Goal: Task Accomplishment & Management: Use online tool/utility

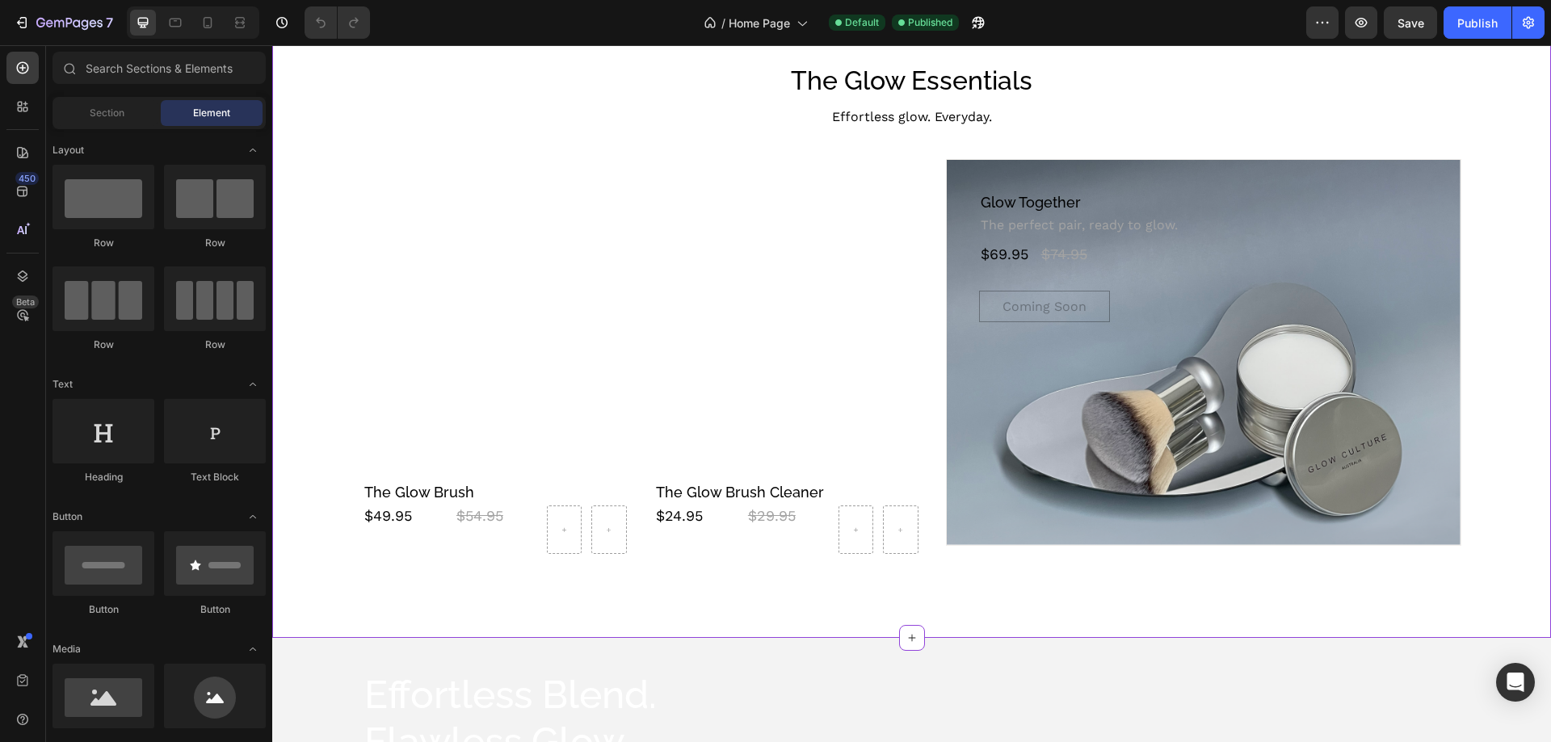
scroll to position [889, 0]
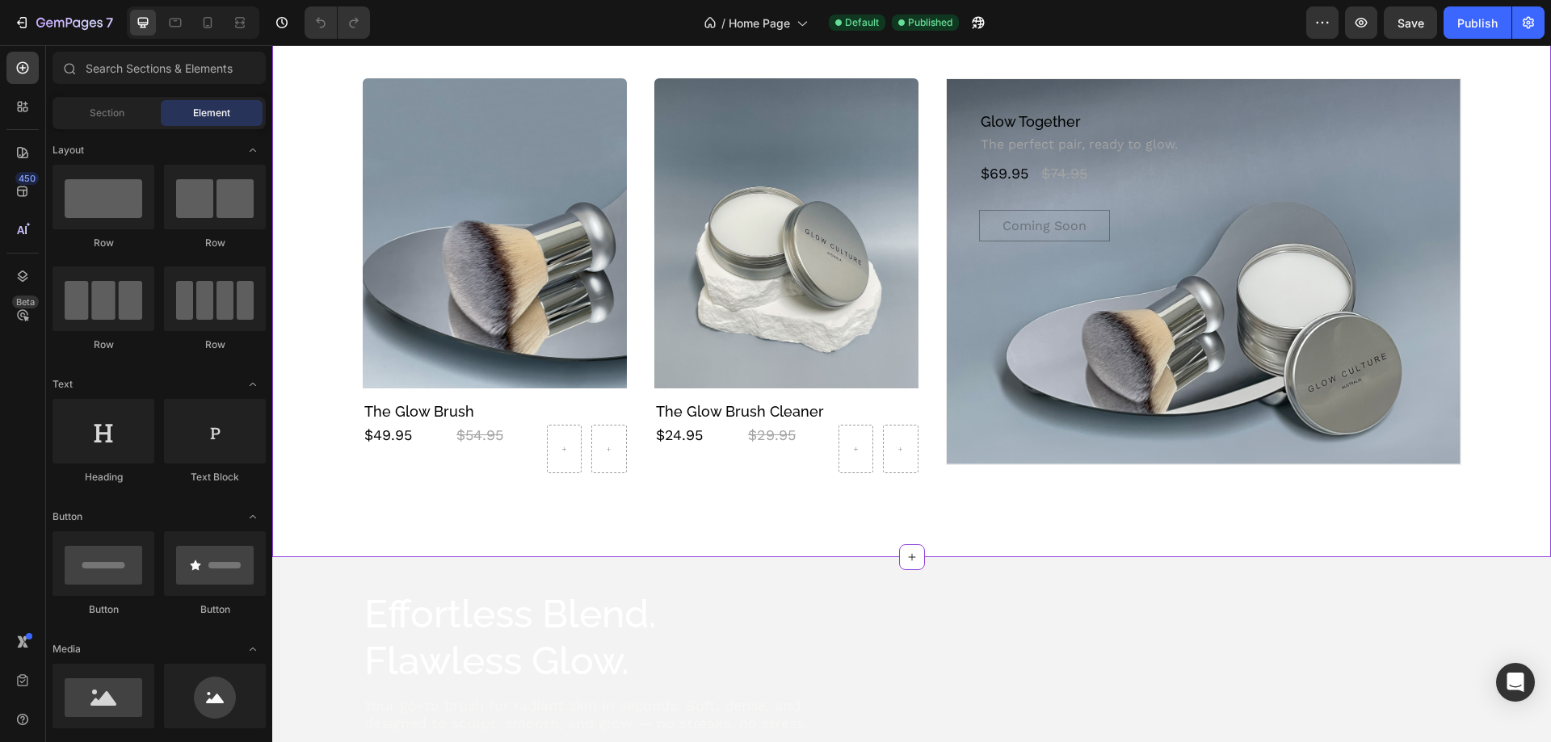
click at [1147, 346] on div "Background Image" at bounding box center [1204, 271] width 514 height 385
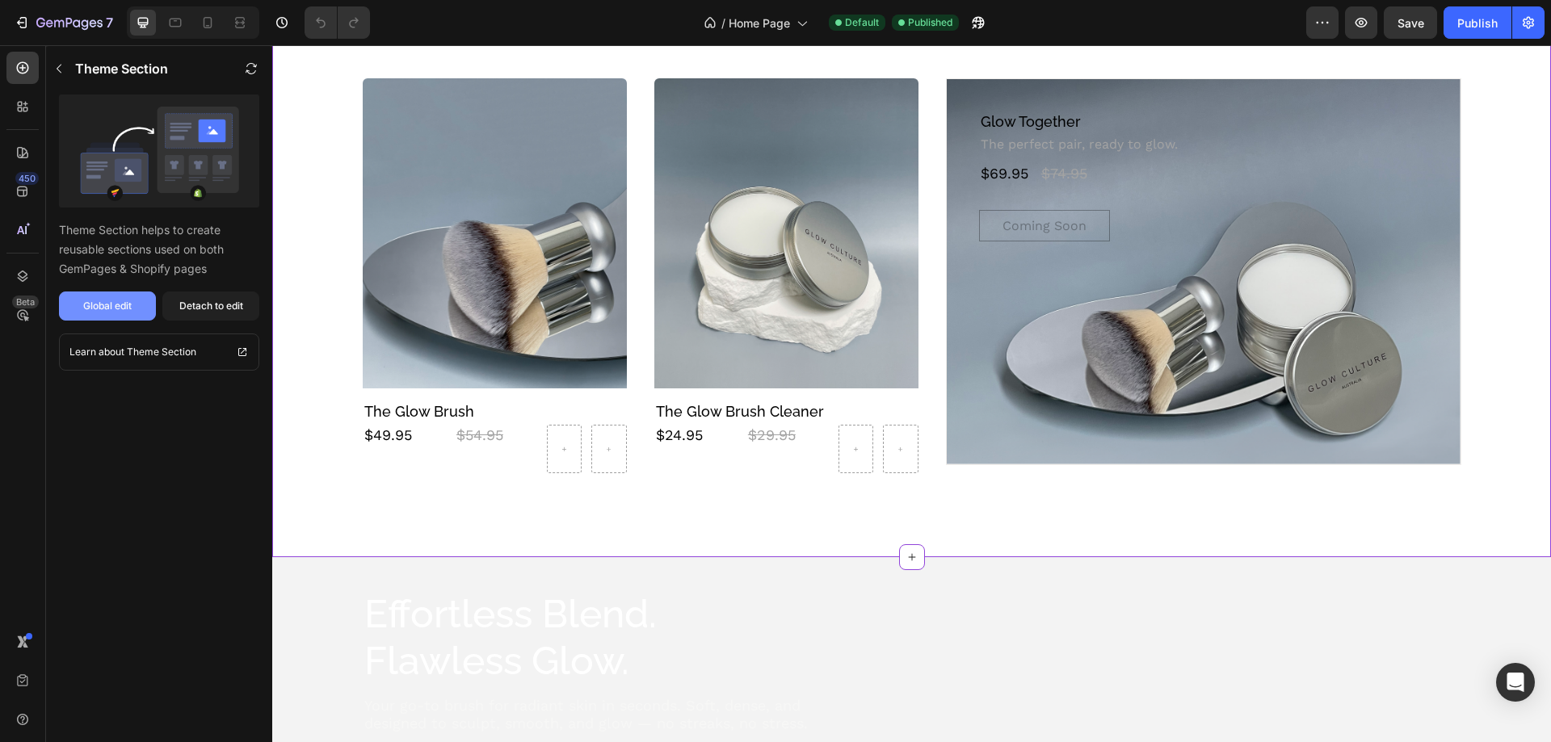
click at [88, 308] on div "Global edit" at bounding box center [107, 306] width 48 height 15
click at [210, 25] on icon at bounding box center [208, 23] width 16 height 16
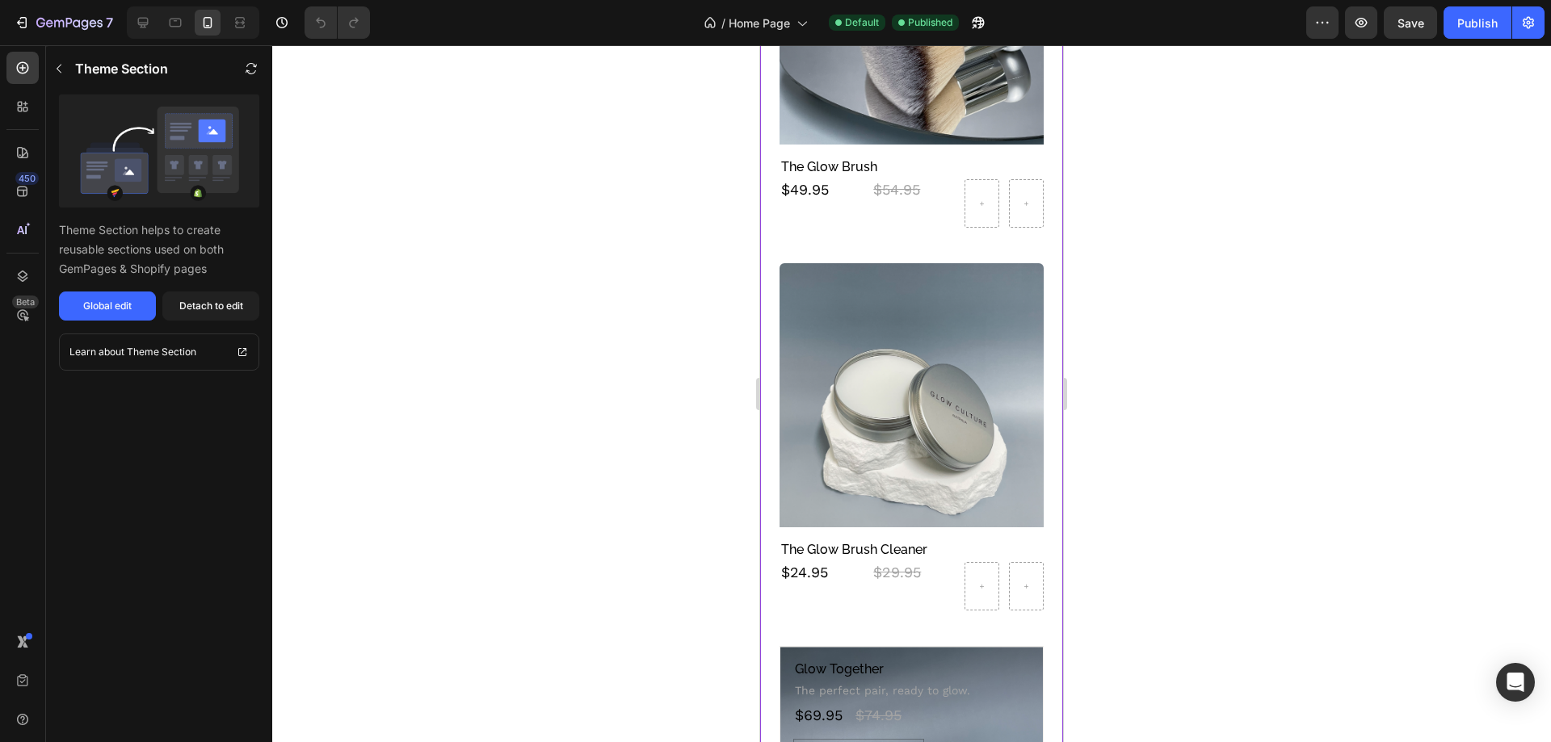
scroll to position [1093, 0]
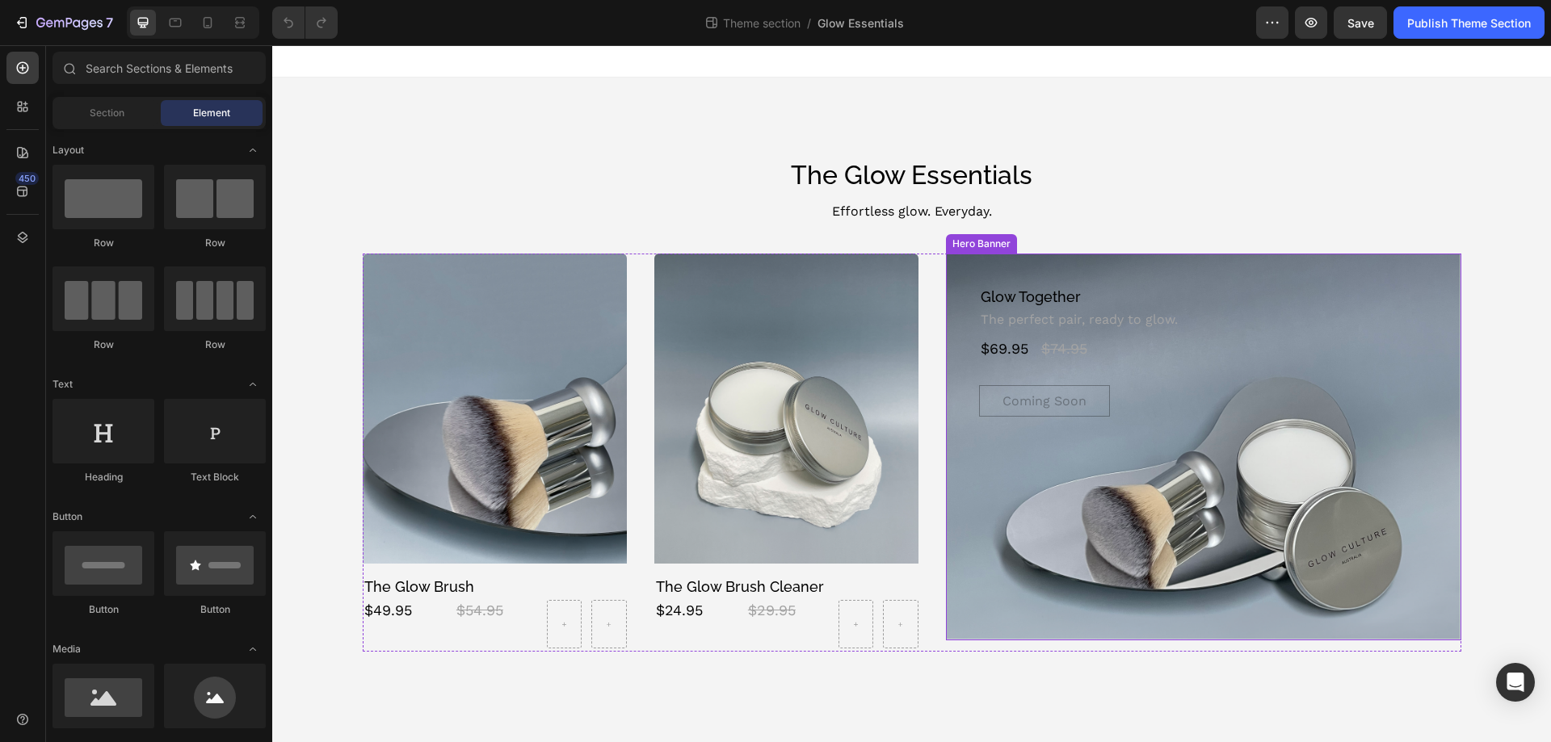
click at [1102, 514] on div "Background Image" at bounding box center [1204, 446] width 514 height 385
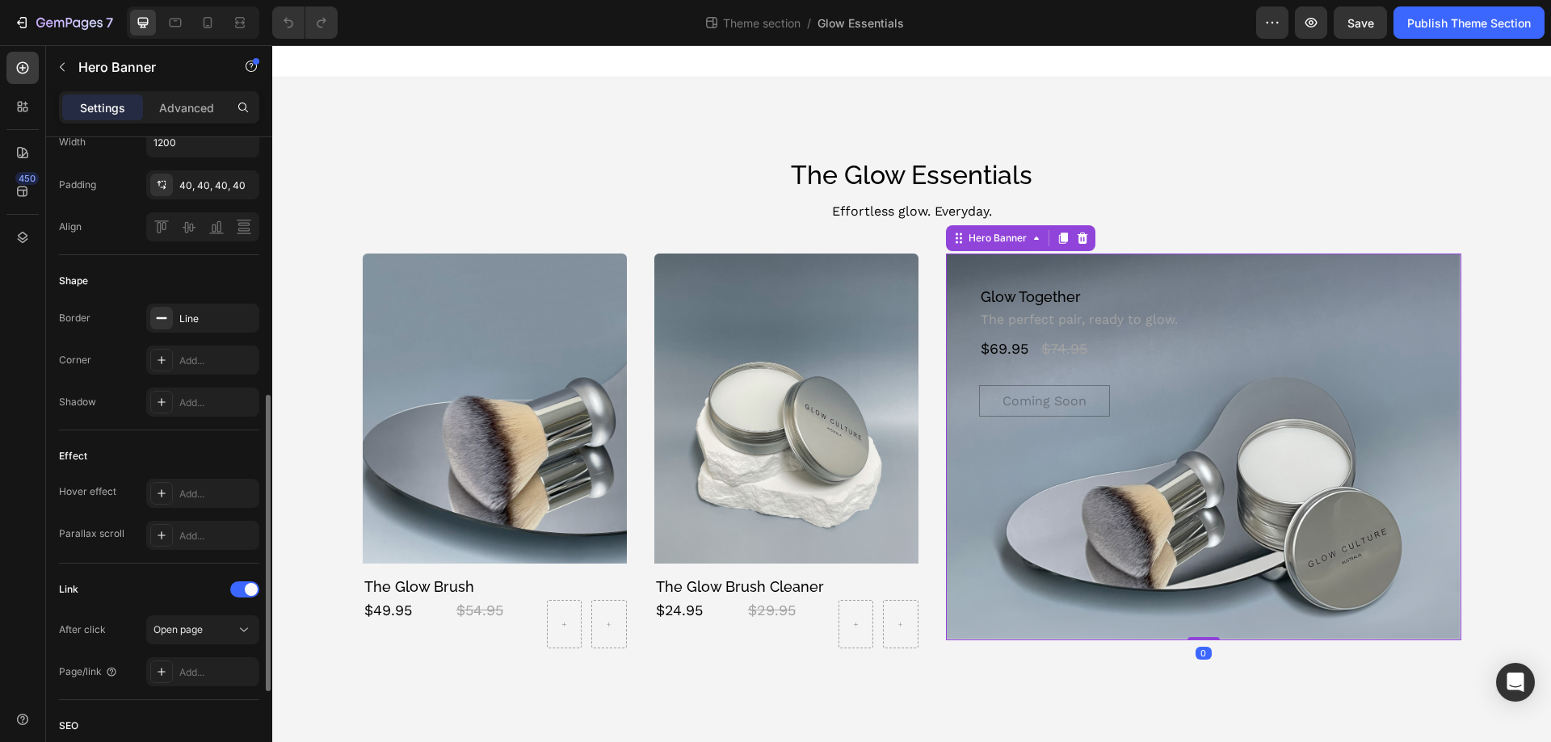
scroll to position [776, 0]
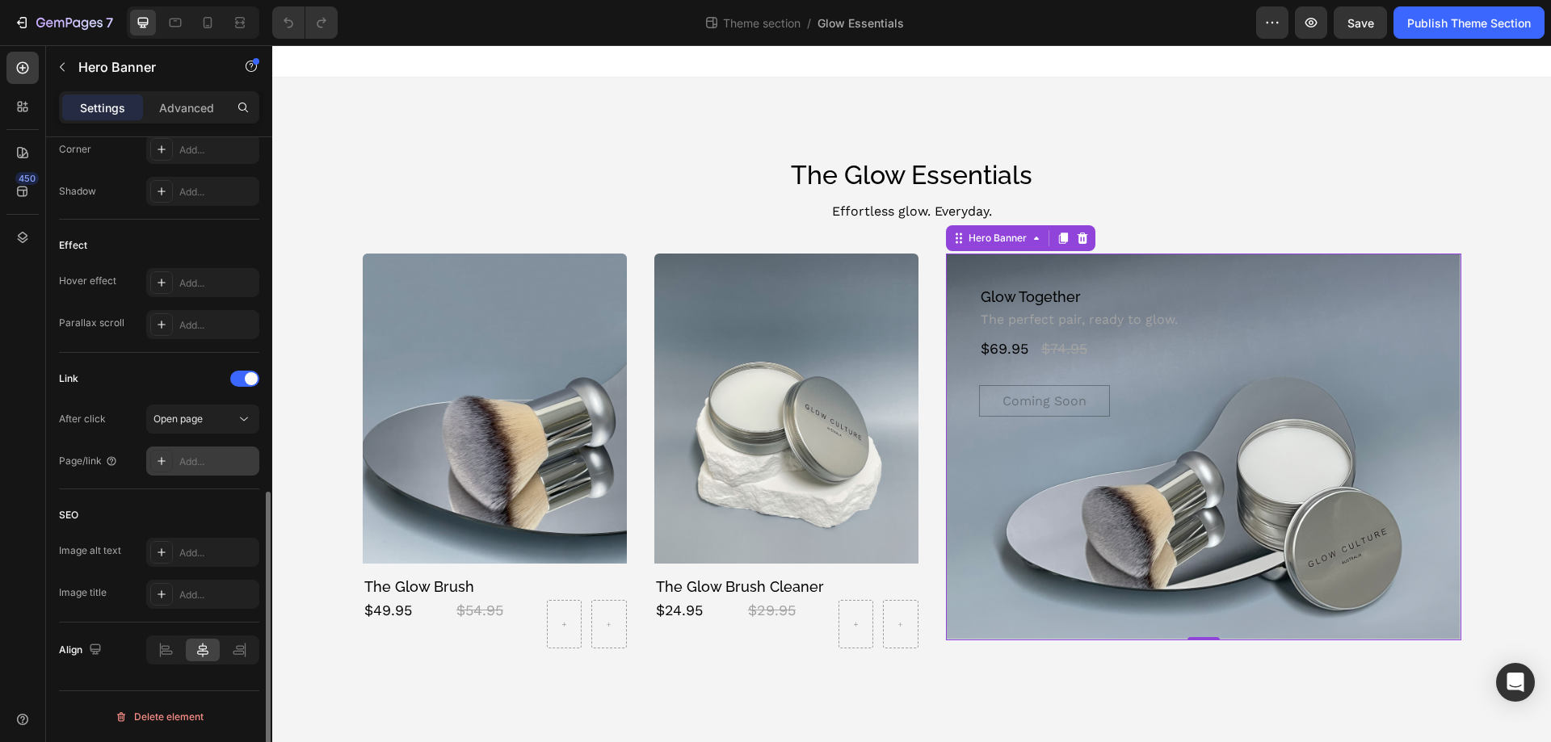
click at [193, 460] on div "Add..." at bounding box center [217, 462] width 76 height 15
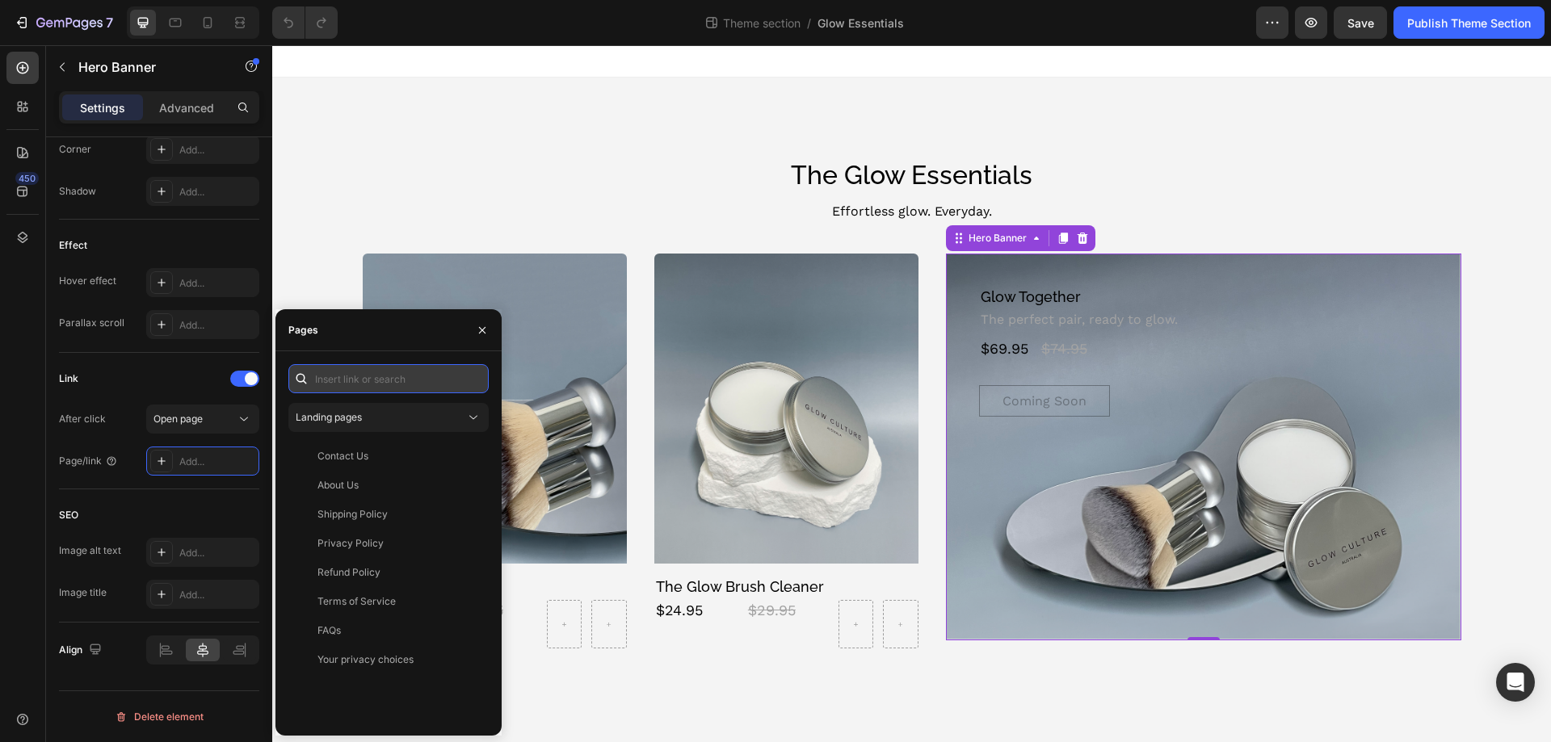
click at [357, 373] on input "text" at bounding box center [388, 378] width 200 height 29
paste input "[URL][DOMAIN_NAME]"
type input "[URL][DOMAIN_NAME]"
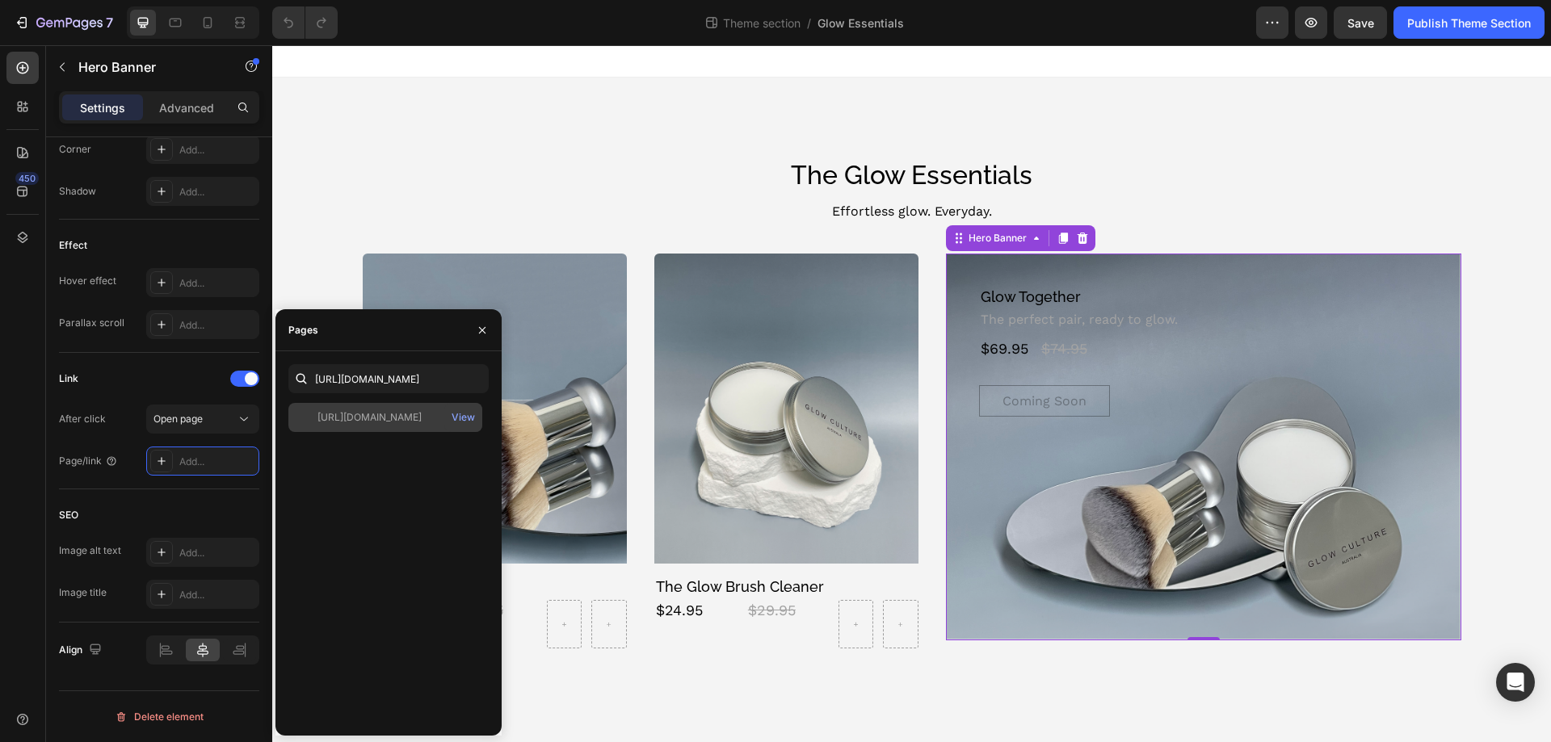
scroll to position [0, 0]
click at [372, 420] on div "[URL][DOMAIN_NAME]" at bounding box center [369, 417] width 104 height 15
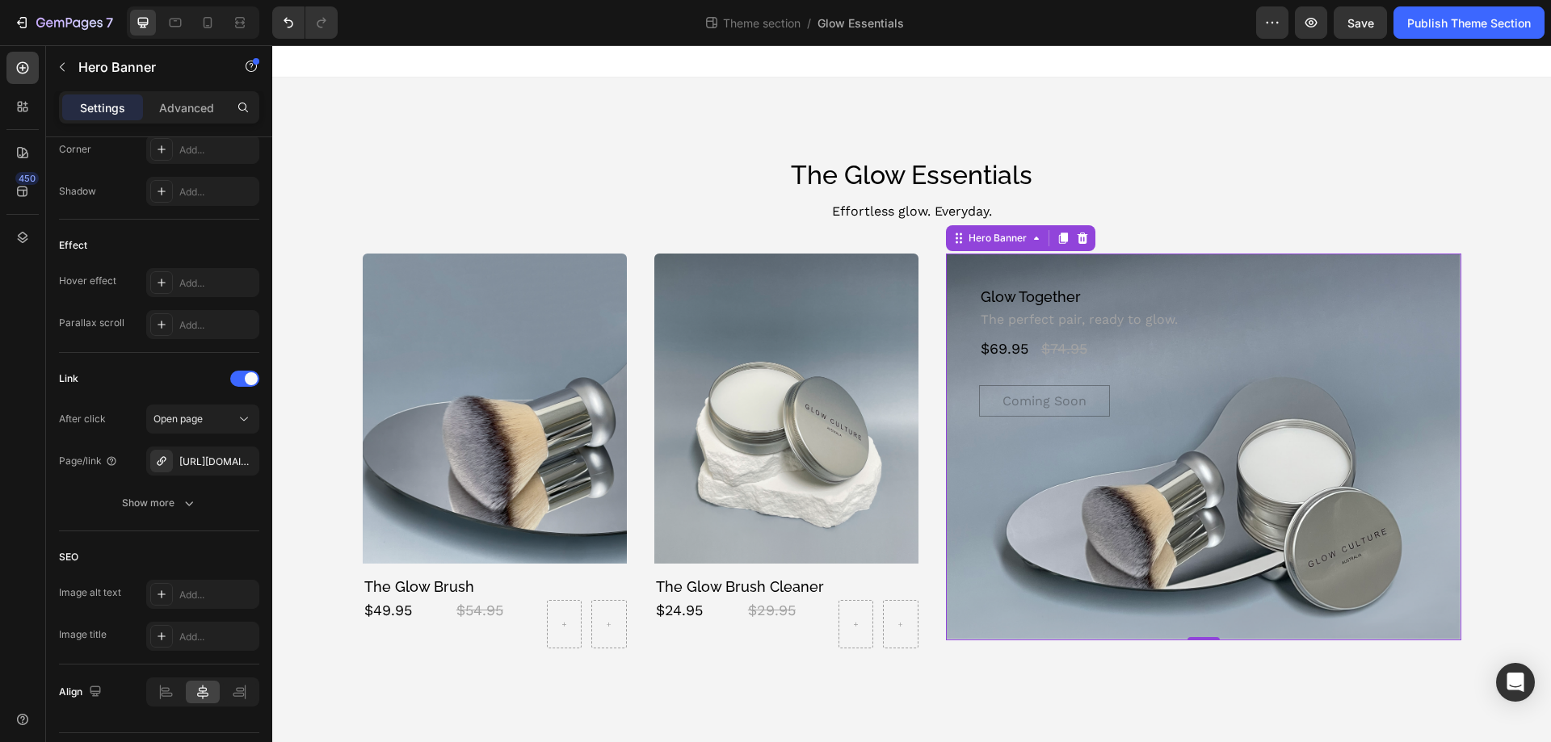
click at [0, 527] on div "450" at bounding box center [23, 393] width 46 height 697
click at [1172, 395] on div "Coming Soon Add to Cart" at bounding box center [1203, 401] width 449 height 32
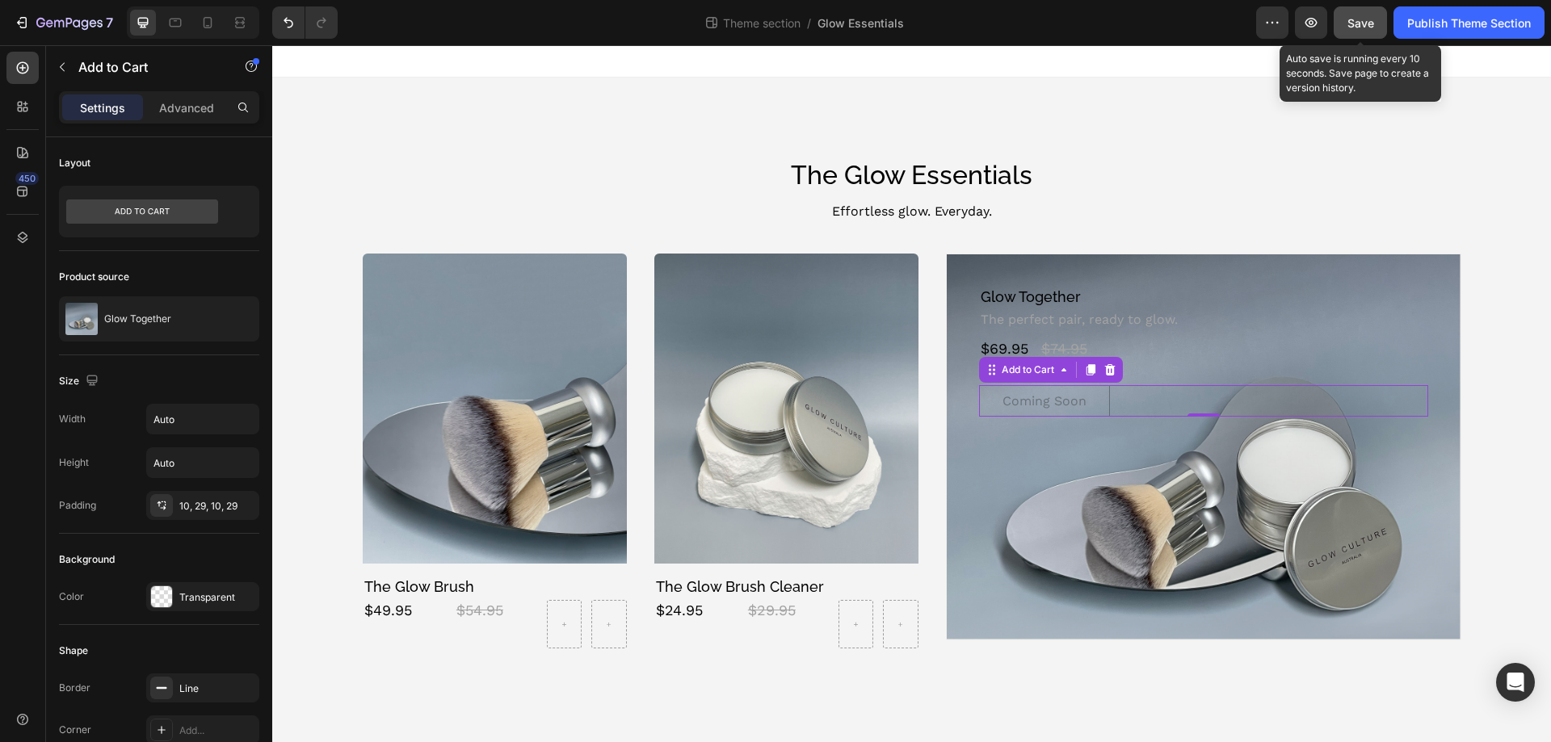
click at [1369, 26] on span "Save" at bounding box center [1360, 23] width 27 height 14
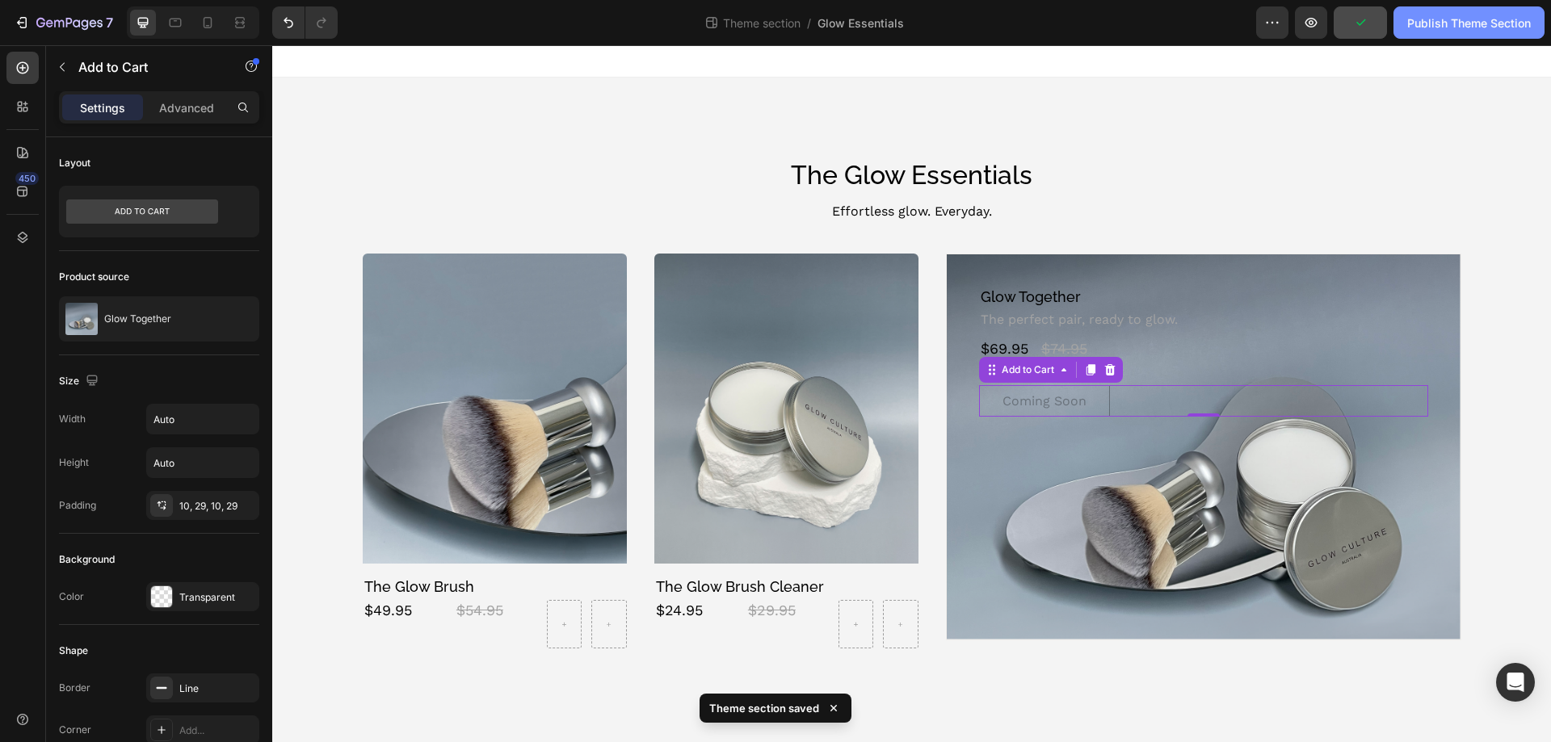
click at [1461, 19] on div "Publish Theme Section" at bounding box center [1469, 23] width 124 height 17
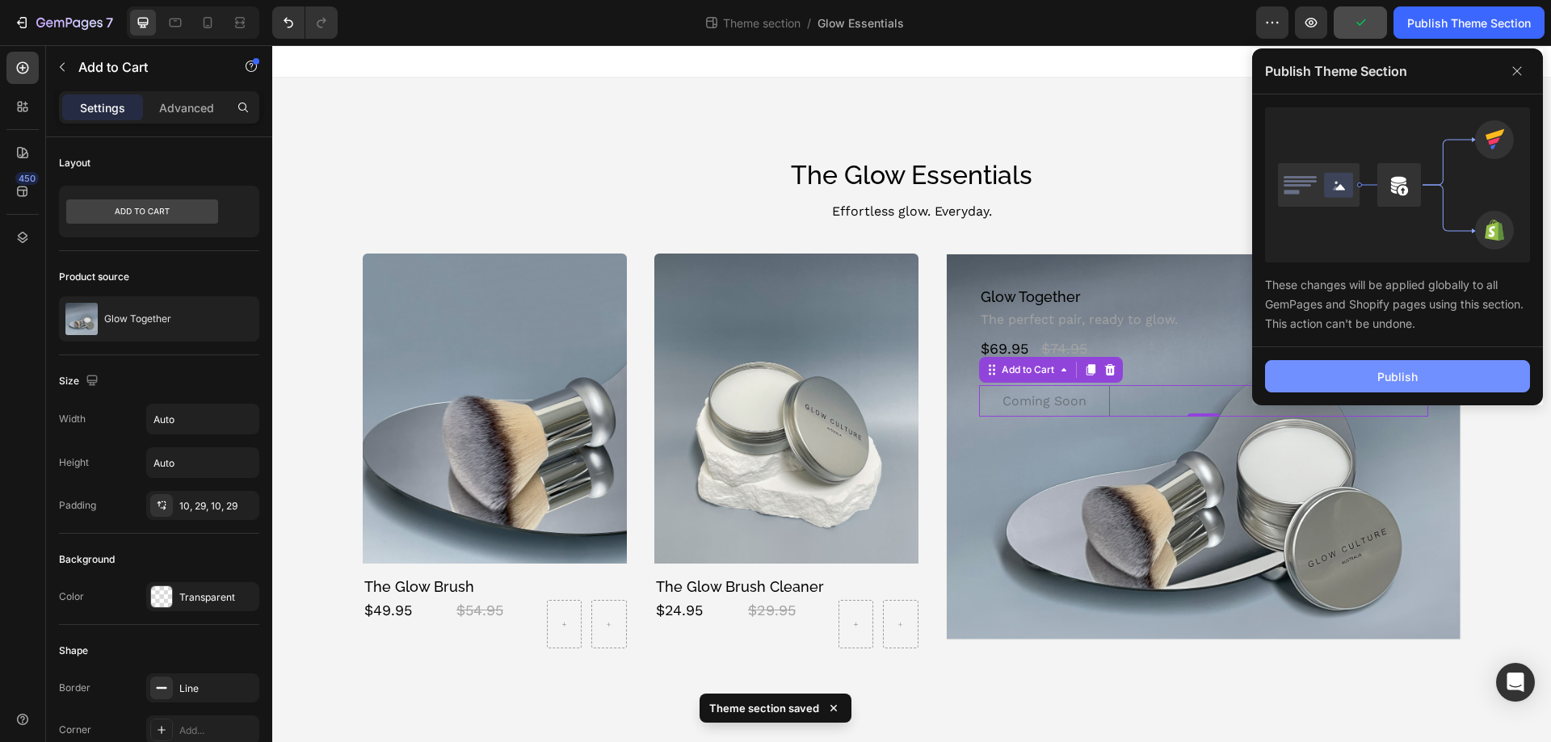
click at [1425, 379] on button "Publish" at bounding box center [1397, 376] width 265 height 32
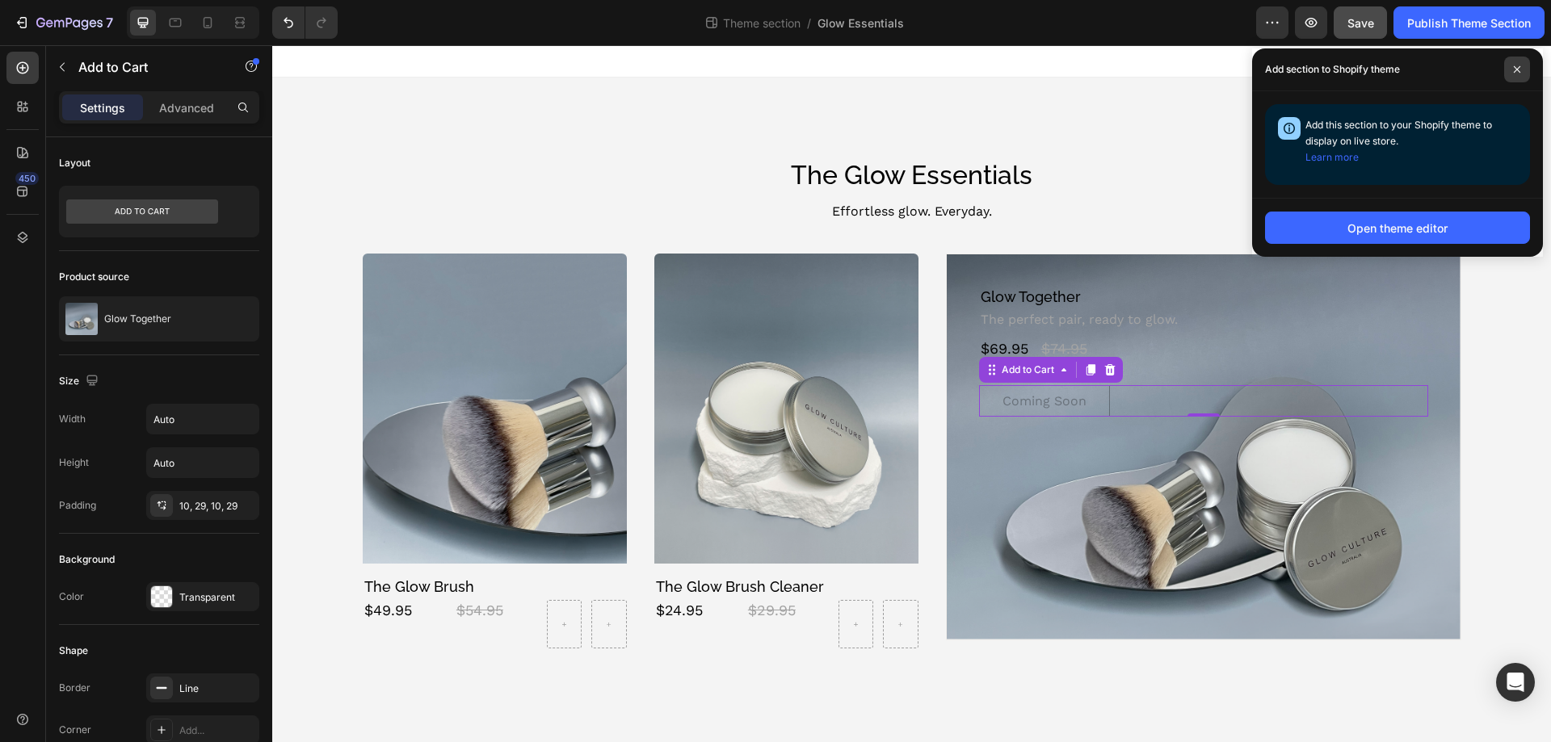
click at [1518, 65] on icon at bounding box center [1517, 69] width 8 height 8
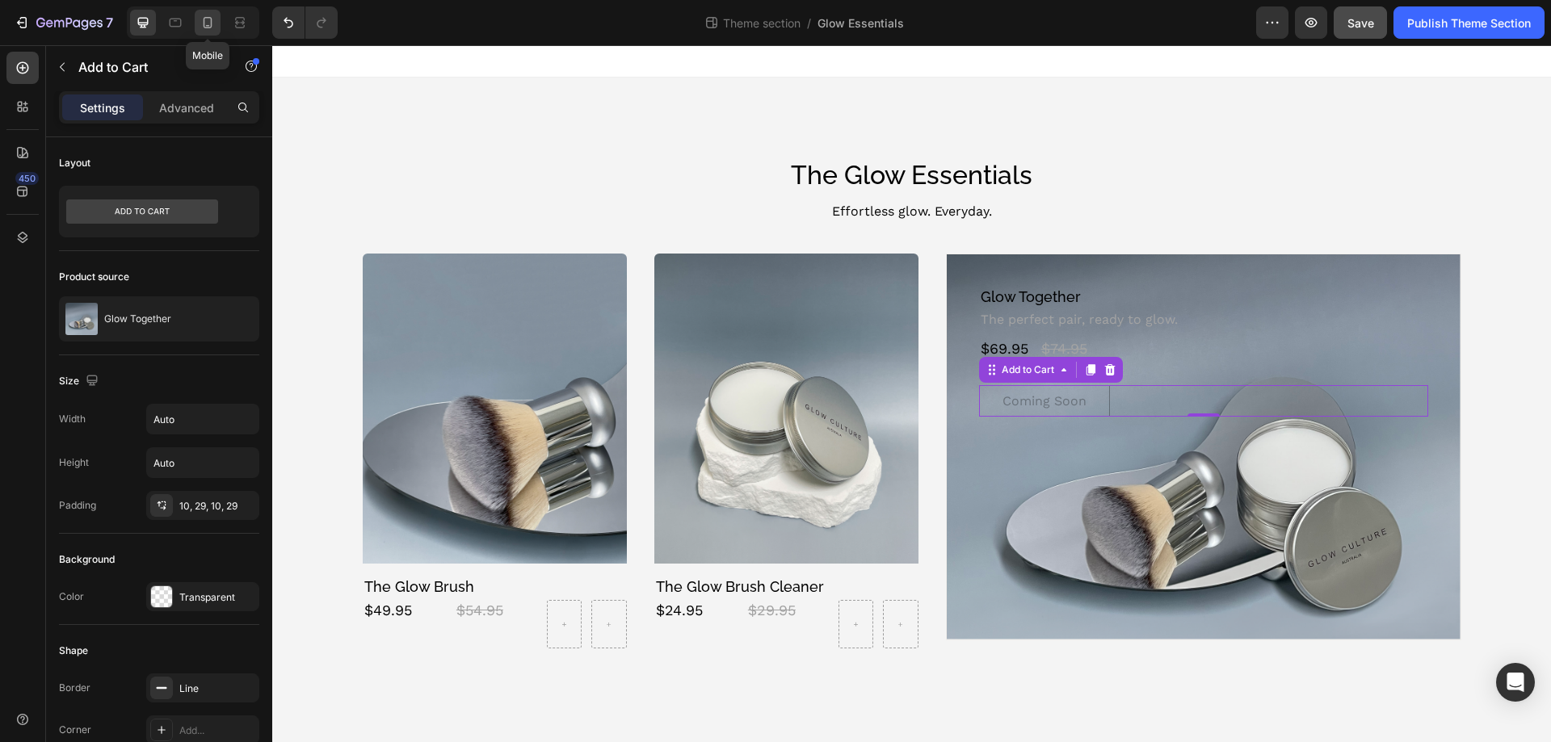
click at [208, 24] on icon at bounding box center [208, 23] width 16 height 16
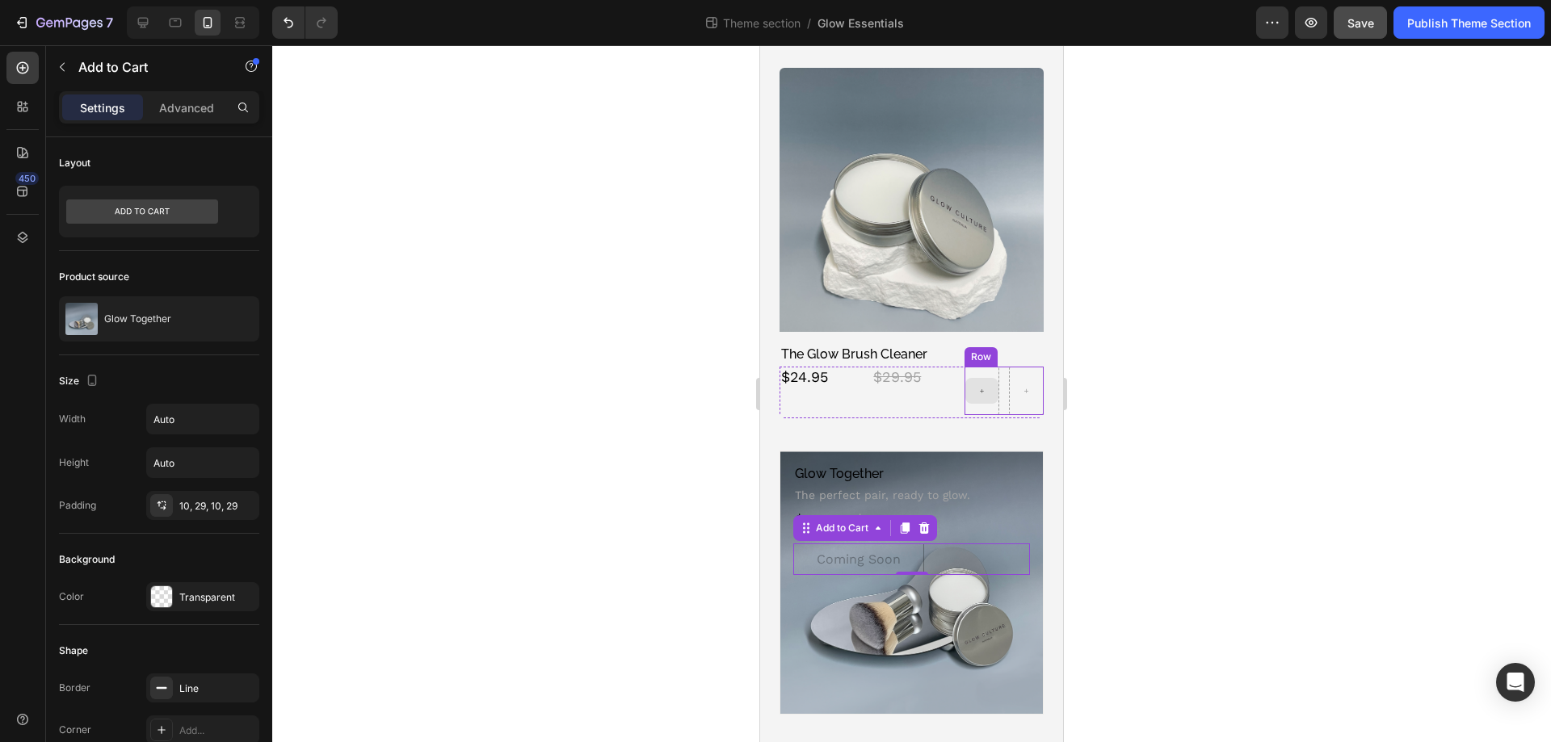
scroll to position [529, 0]
click at [983, 488] on p "The perfect pair, ready to glow." at bounding box center [911, 495] width 233 height 14
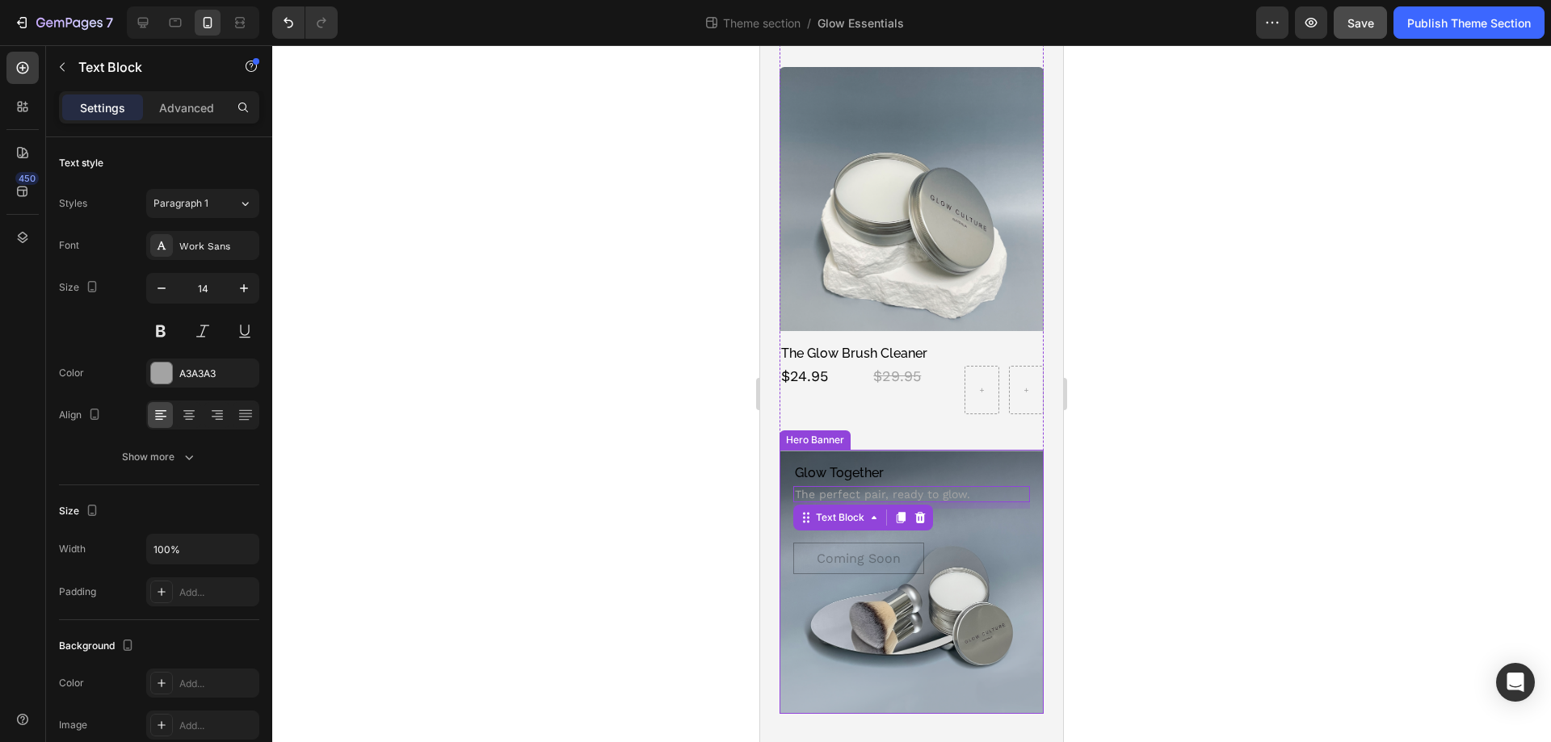
click at [968, 624] on div "Background Image" at bounding box center [911, 582] width 263 height 263
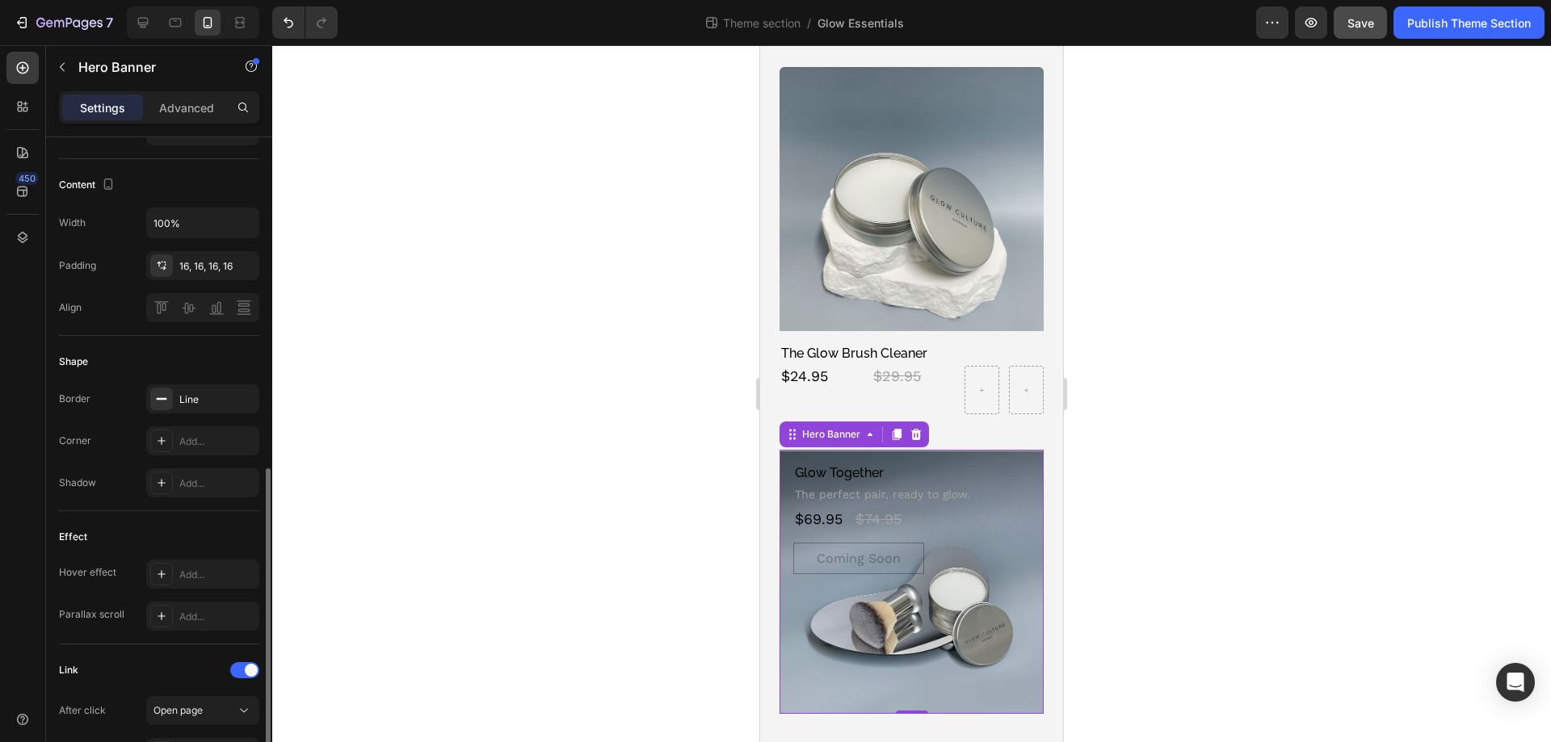
scroll to position [818, 0]
